Goal: Task Accomplishment & Management: Manage account settings

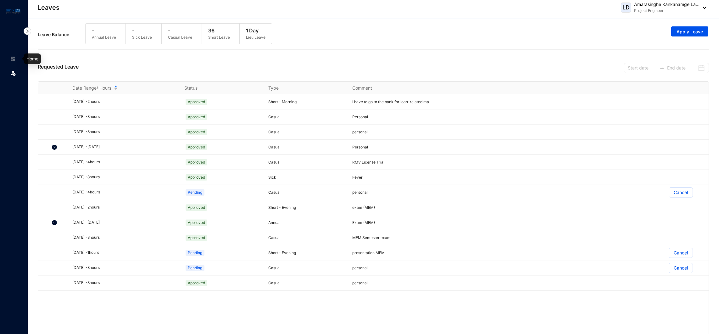
click at [15, 56] on img at bounding box center [13, 59] width 6 height 6
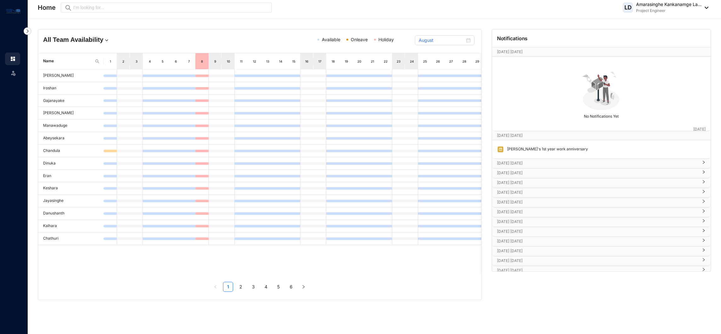
click at [12, 12] on img at bounding box center [13, 11] width 14 height 7
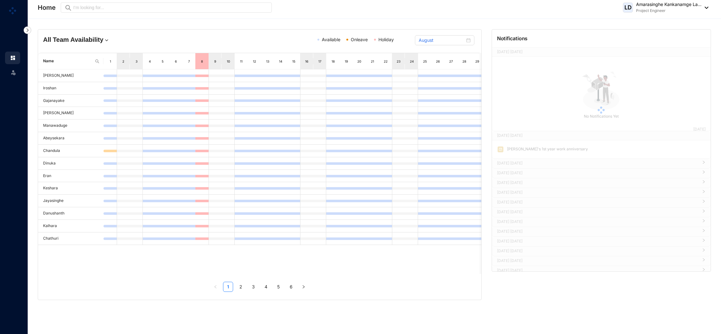
click at [26, 33] on img at bounding box center [28, 30] width 8 height 8
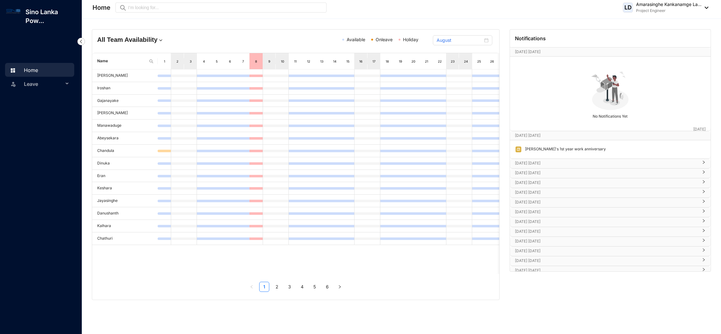
click at [706, 10] on div "LD Amarasinghe Kankanamge La... Project Engineer" at bounding box center [666, 7] width 86 height 13
click at [707, 7] on img at bounding box center [705, 8] width 7 height 2
click at [49, 18] on p "Sino Lanka Pow..." at bounding box center [50, 17] width 61 height 18
click at [32, 16] on p "Sino Lanka Pow..." at bounding box center [50, 17] width 61 height 18
click at [699, 8] on p "Project Engineer" at bounding box center [668, 11] width 65 height 6
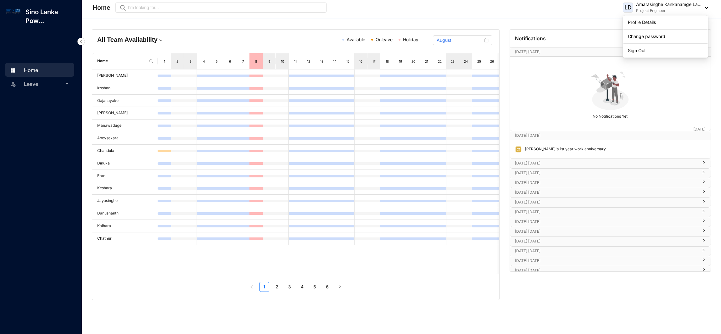
click at [709, 6] on header "Home Preview LD Amarasinghe Kankanamge La... Project Engineer" at bounding box center [401, 9] width 639 height 19
click at [699, 9] on p "Project Engineer" at bounding box center [668, 11] width 65 height 6
click at [667, 24] on link "Profile Details" at bounding box center [665, 22] width 75 height 6
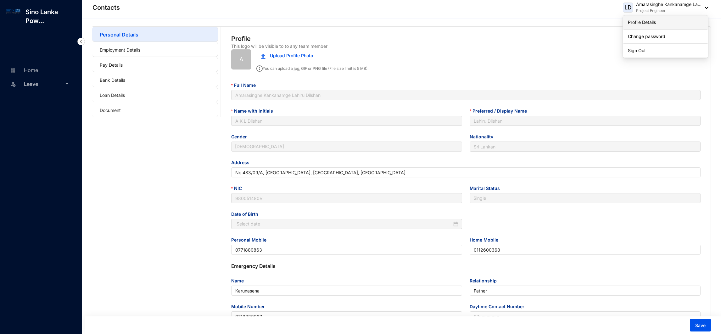
type input "1998-01-05"
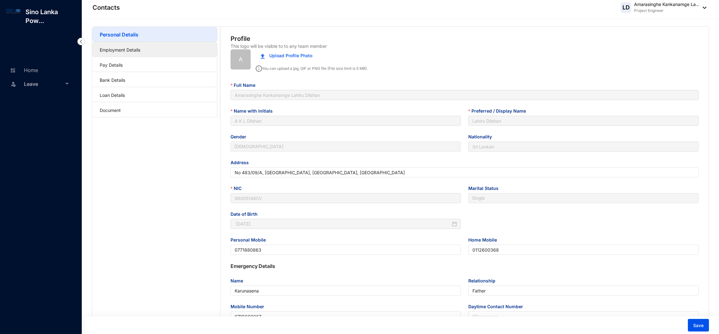
click at [140, 51] on link "Employment Details" at bounding box center [120, 49] width 41 height 5
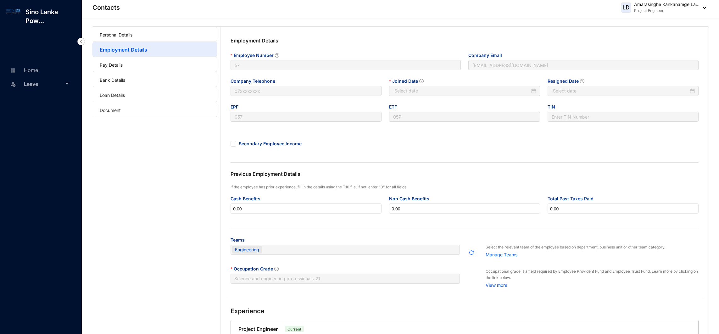
type input "2024-03-25"
type input "Invalid Date"
click at [125, 77] on link "Bank Details" at bounding box center [112, 79] width 25 height 5
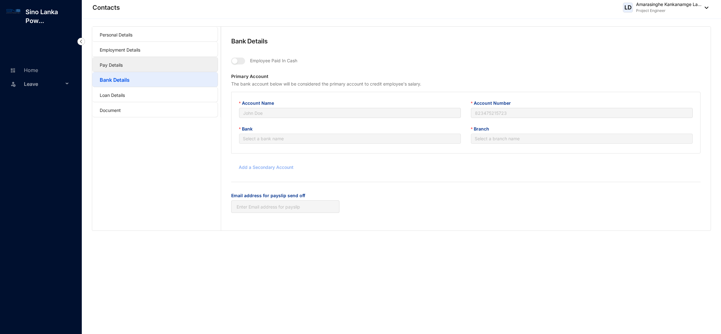
type input "A. K. L. DILSHAN"
type input "174200120020170"
type input "dilshan@slpg.lk"
click at [123, 62] on link "Pay Details" at bounding box center [111, 64] width 23 height 5
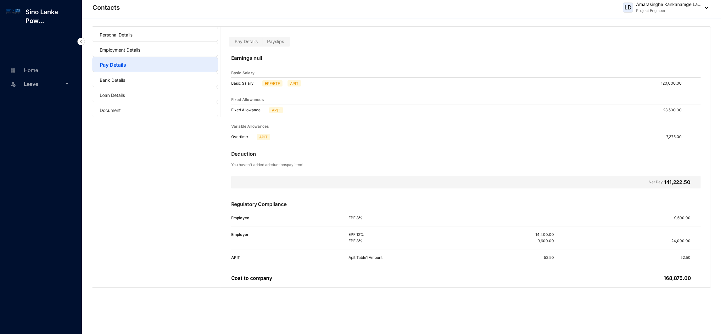
click at [409, 296] on div "Personal Details Employment Details Pay Details Bank Details Loan Details Docum…" at bounding box center [401, 176] width 639 height 315
